Goal: Task Accomplishment & Management: Manage account settings

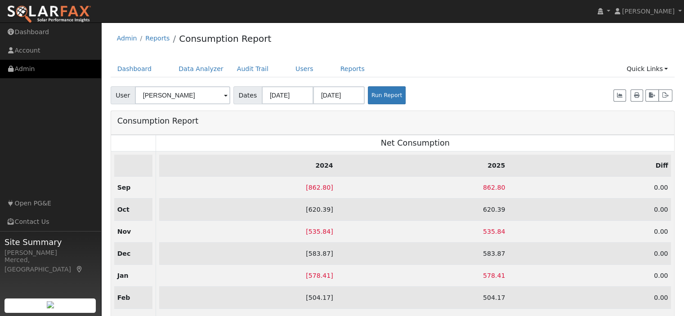
click at [37, 70] on link "Admin" at bounding box center [50, 69] width 101 height 18
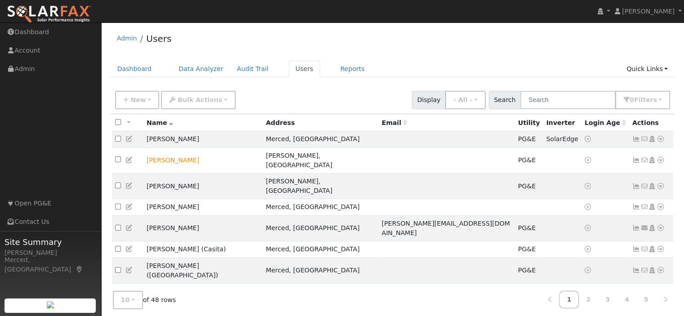
click at [189, 11] on nav "[PERSON_NAME] [PERSON_NAME] Profile My Company Help Center Terms Of Service See…" at bounding box center [342, 11] width 684 height 23
click at [134, 96] on span "New" at bounding box center [137, 99] width 15 height 7
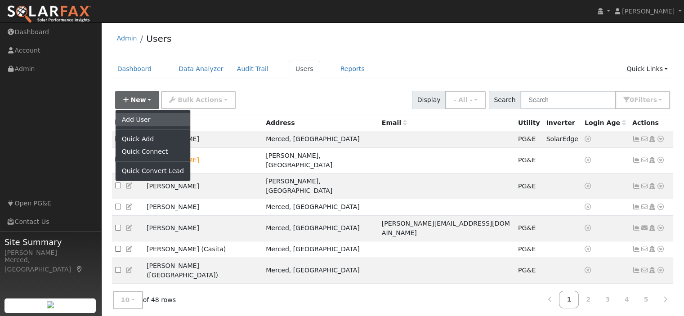
click at [124, 119] on link "Add User" at bounding box center [153, 119] width 75 height 13
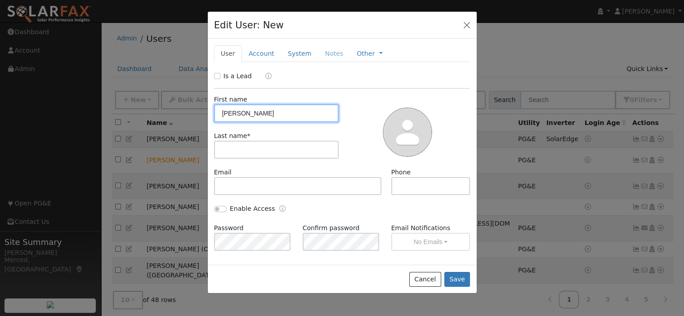
type input "[PERSON_NAME]"
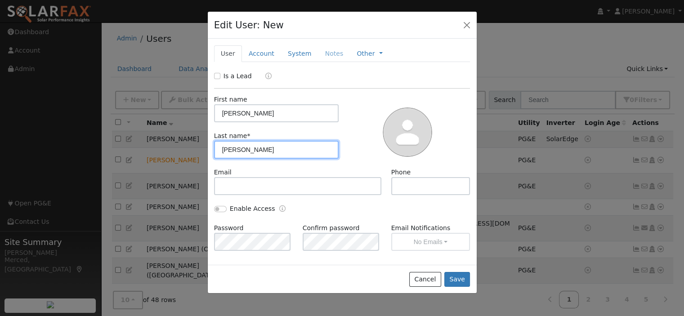
type input "[PERSON_NAME]"
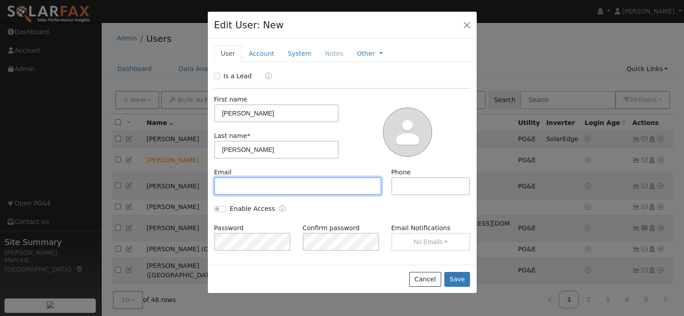
paste input "[EMAIL_ADDRESS][DOMAIN_NAME]"
type input "[EMAIL_ADDRESS][DOMAIN_NAME]"
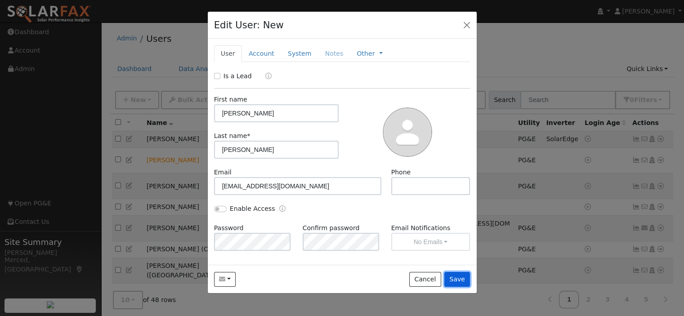
click at [460, 277] on button "Save" at bounding box center [458, 279] width 26 height 15
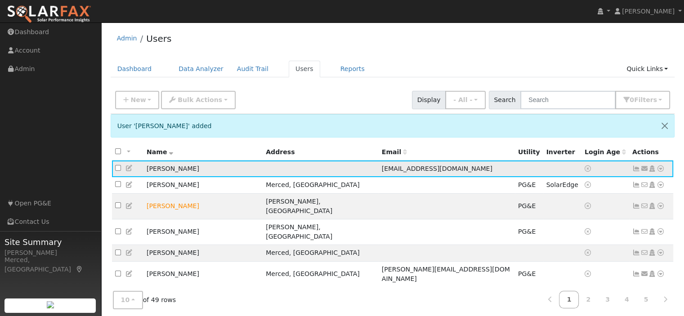
click at [635, 171] on icon at bounding box center [637, 169] width 8 height 6
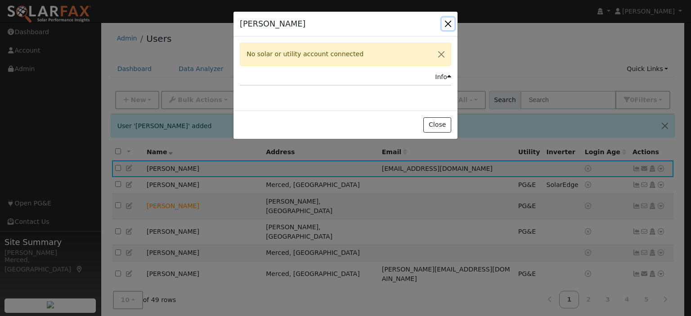
click at [448, 22] on button "button" at bounding box center [448, 24] width 13 height 13
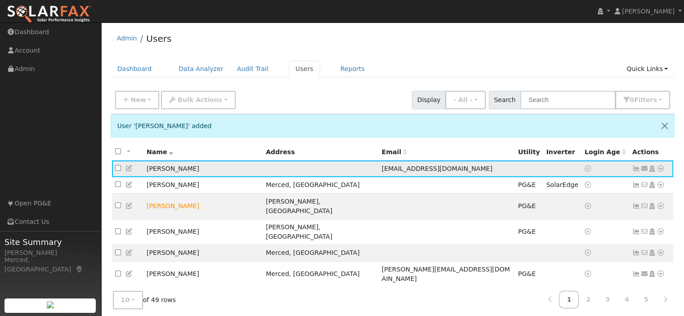
click at [662, 168] on icon at bounding box center [661, 169] width 8 height 6
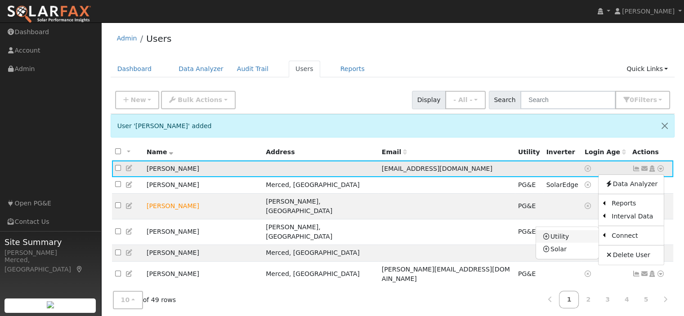
click at [566, 238] on link "Utility" at bounding box center [567, 236] width 63 height 13
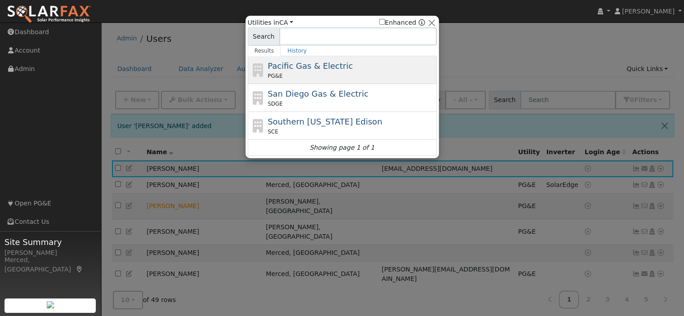
click at [337, 62] on span "Pacific Gas & Electric" at bounding box center [310, 65] width 85 height 9
